Goal: Download file/media

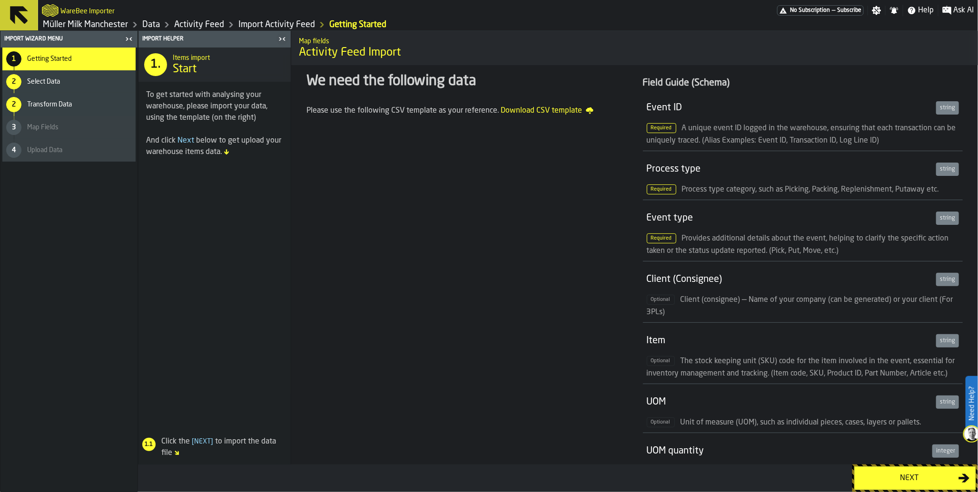
click at [839, 8] on span "Subscribe" at bounding box center [849, 10] width 24 height 7
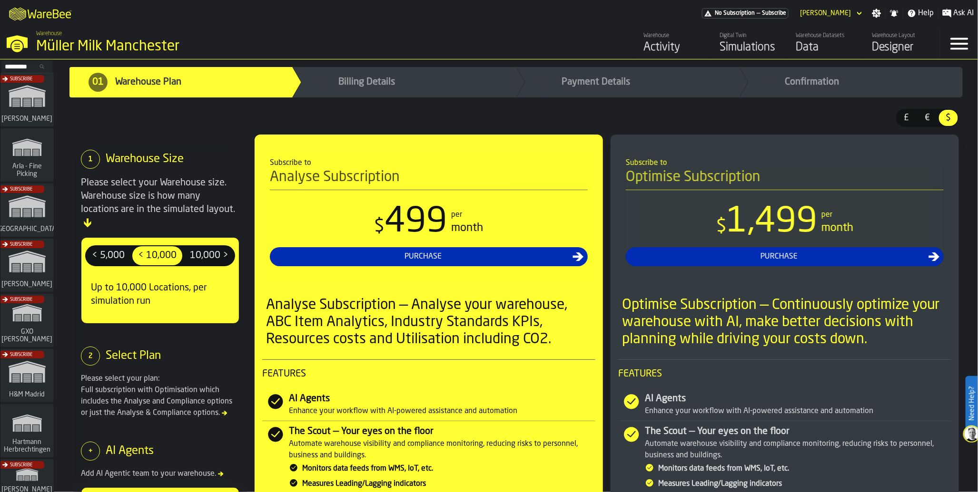
click at [22, 221] on div "Subscribe" at bounding box center [25, 213] width 53 height 55
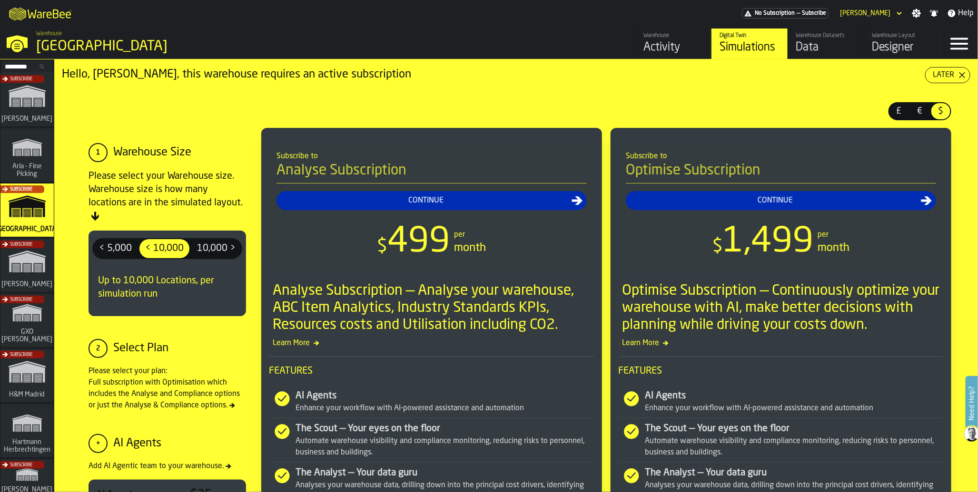
click at [816, 49] on div "Data" at bounding box center [826, 47] width 60 height 15
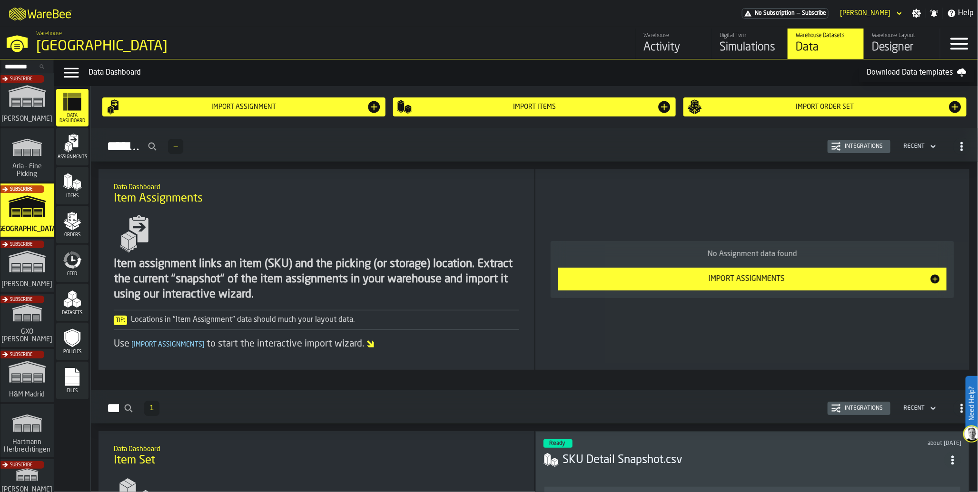
click at [80, 387] on div "Files" at bounding box center [72, 381] width 32 height 26
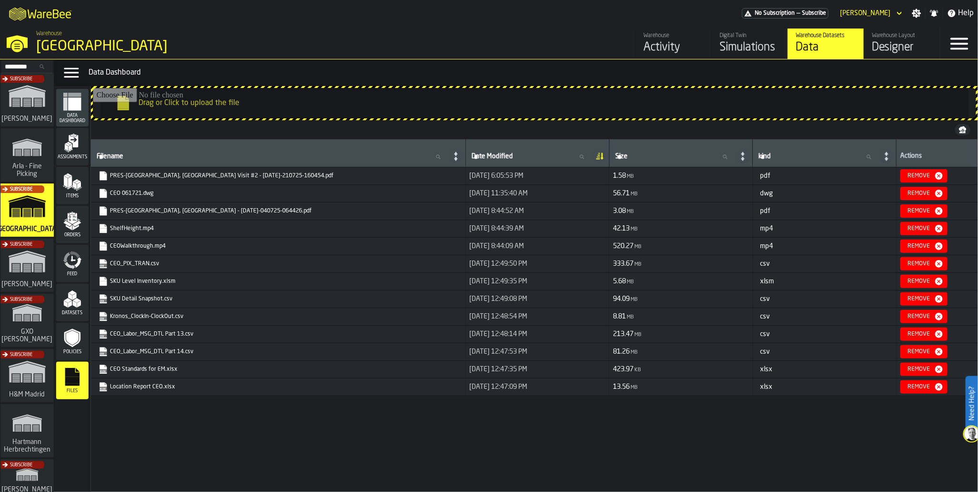
click at [149, 301] on link "SKU Detail Snapshot.csv" at bounding box center [277, 300] width 358 height 10
